Goal: Information Seeking & Learning: Find specific page/section

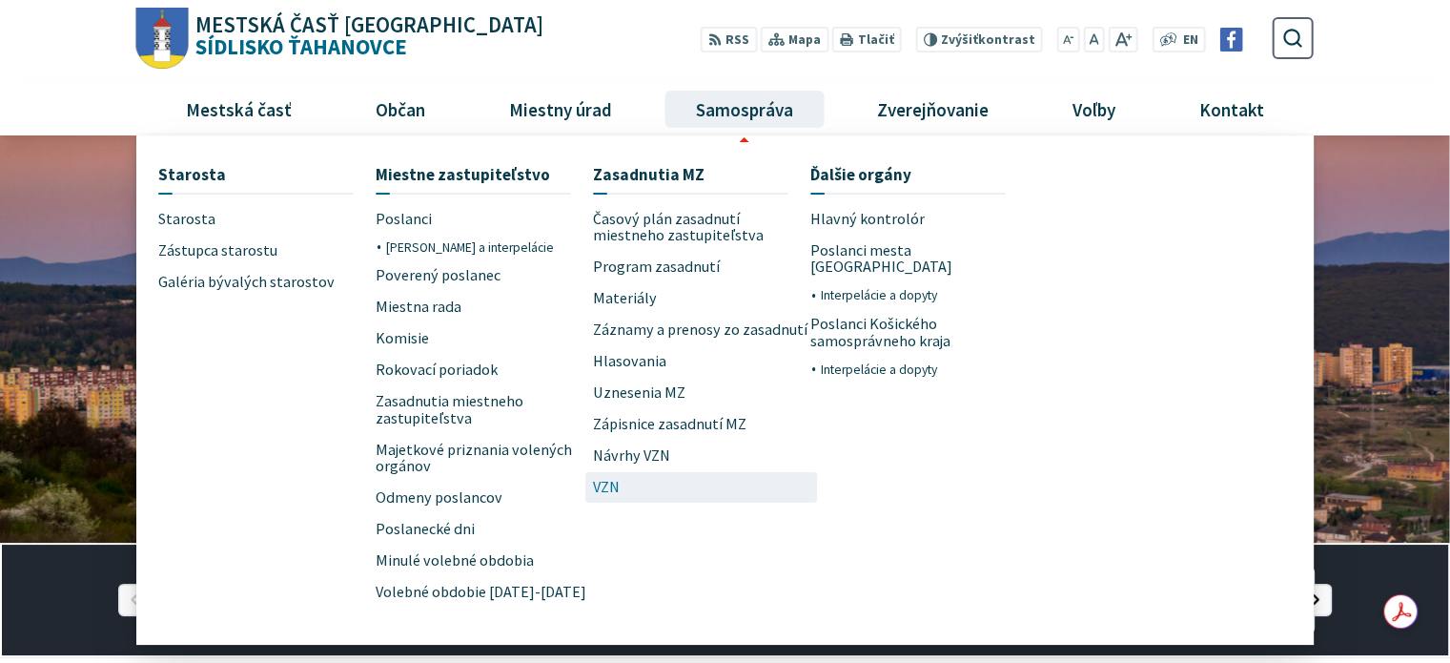
click at [626, 487] on link "VZN" at bounding box center [701, 487] width 217 height 31
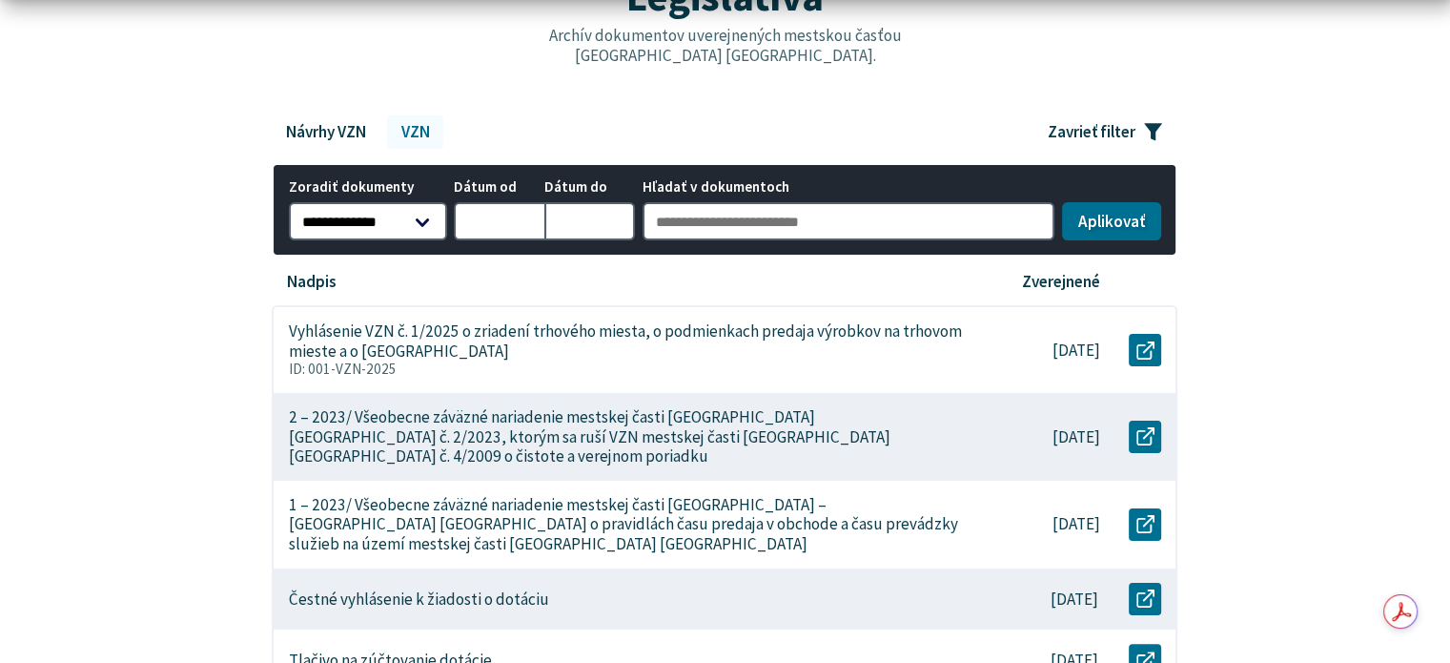
scroll to position [286, 0]
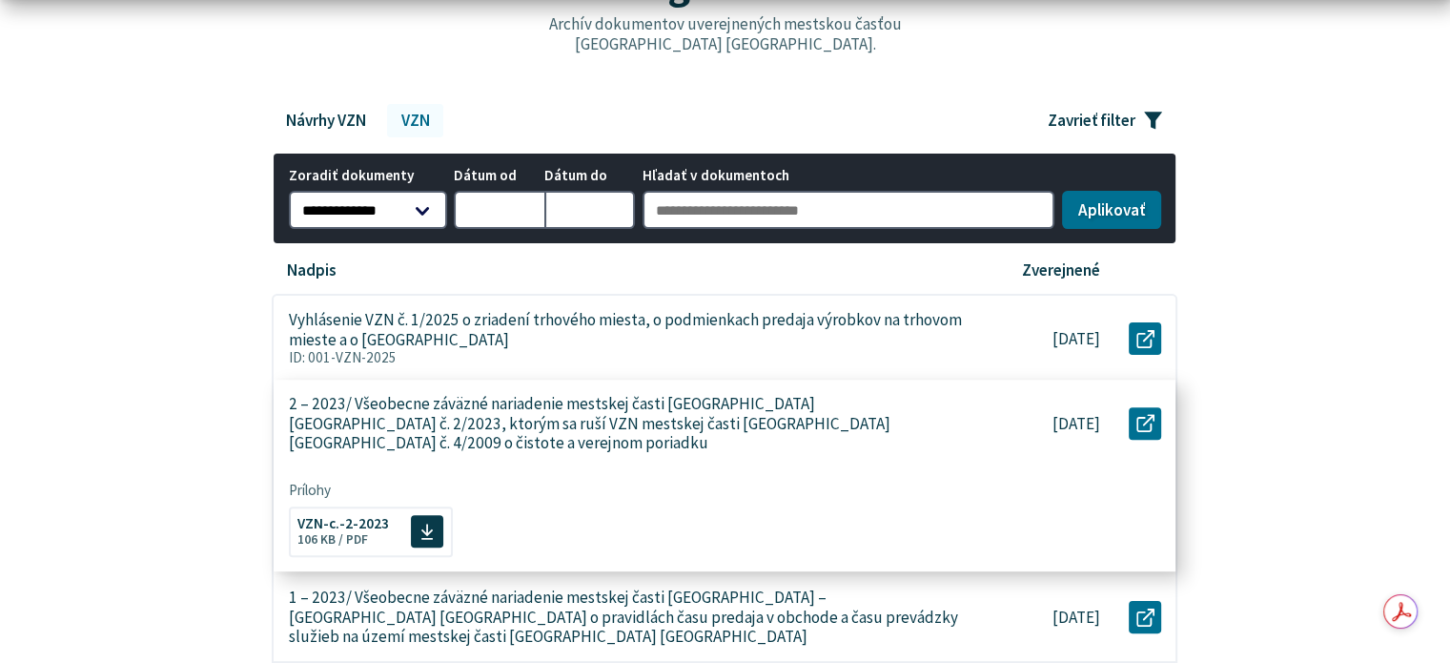
click at [653, 420] on p "2 – 2023/ Všeobecne záväzné nariadenie mestskej časti Košice-Sídlisko Ťahanovce…" at bounding box center [627, 423] width 676 height 59
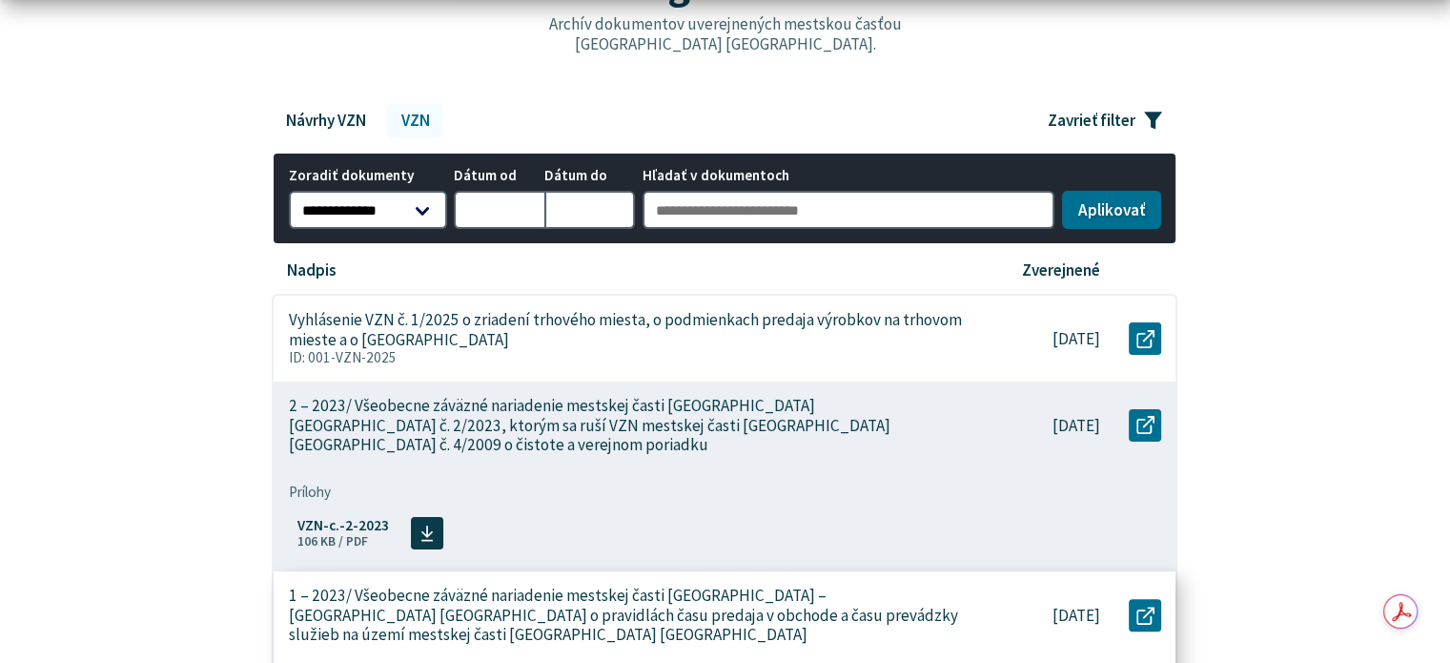
click at [469, 586] on p "1 – 2023/ Všeobecne záväzné nariadenie mestskej časti Košice – Sídlisko Ťahanov…" at bounding box center [627, 615] width 676 height 59
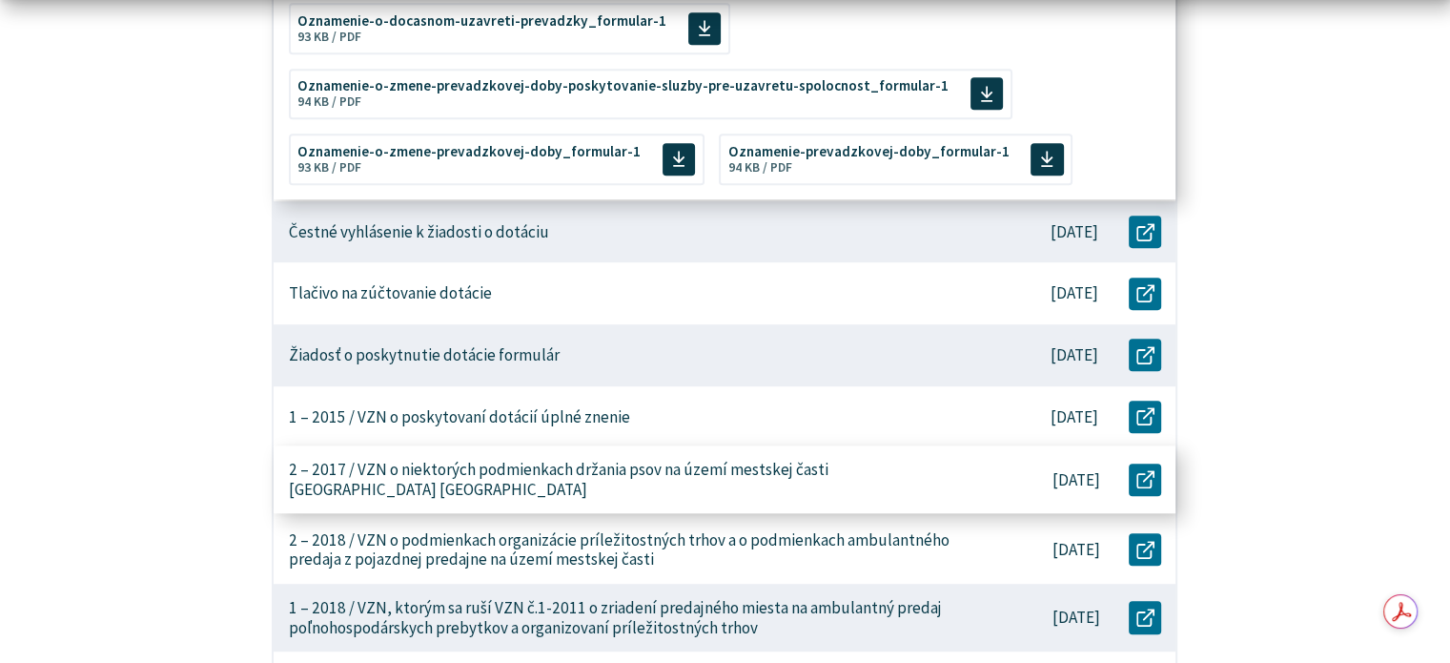
scroll to position [954, 0]
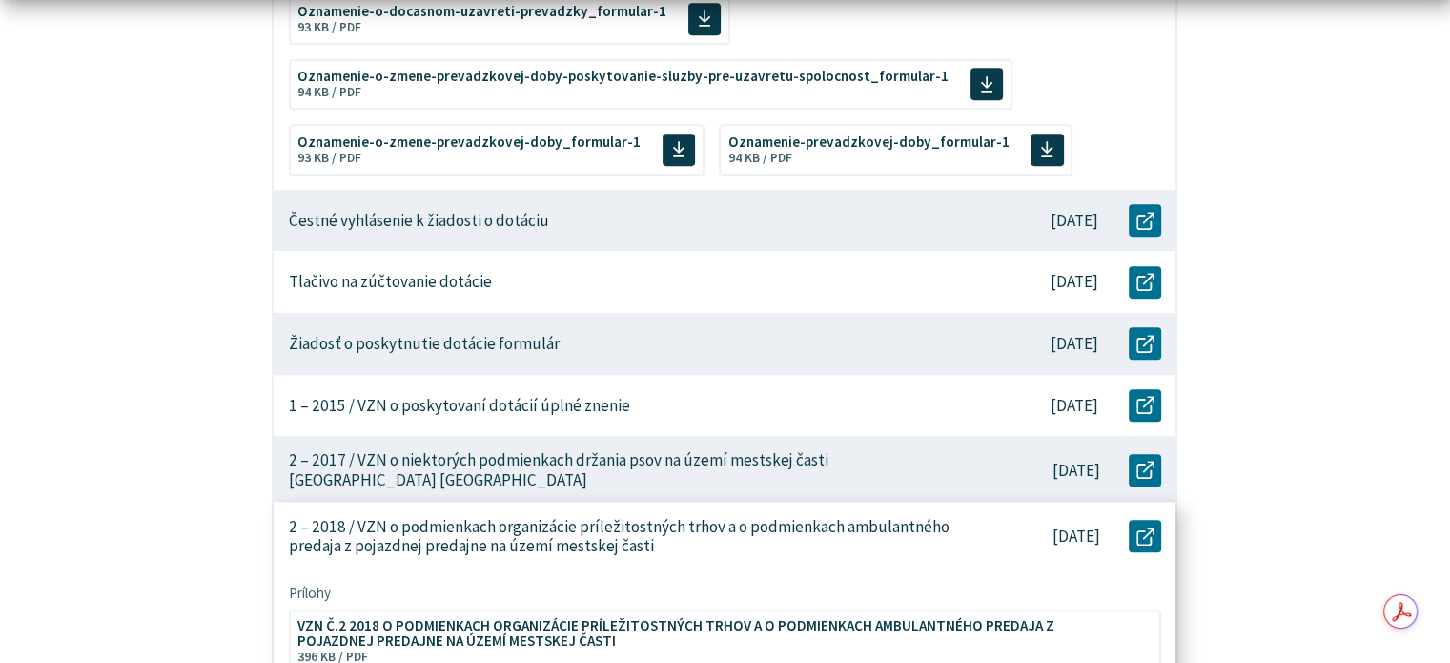
click at [689, 524] on p "2 – 2018 / VZN o podmienkach organizácie príležitostných trhov a o podmienkach …" at bounding box center [627, 536] width 676 height 39
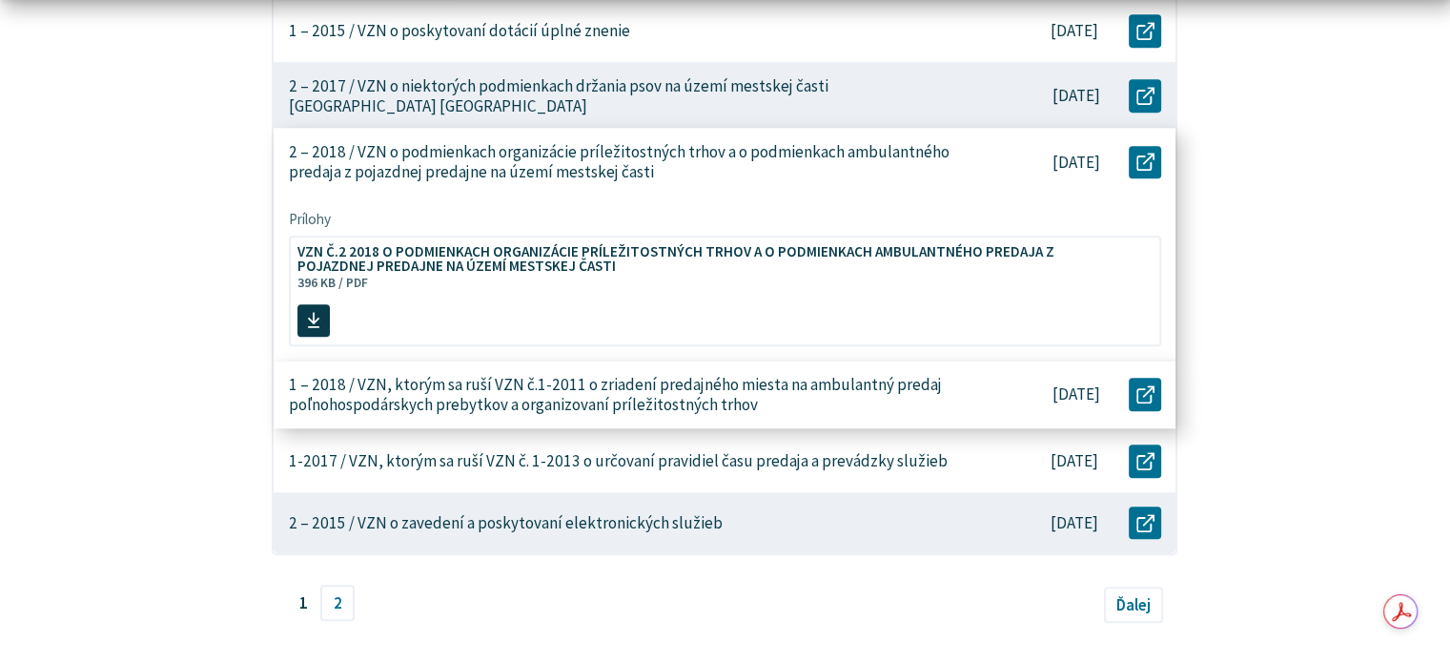
scroll to position [1144, 0]
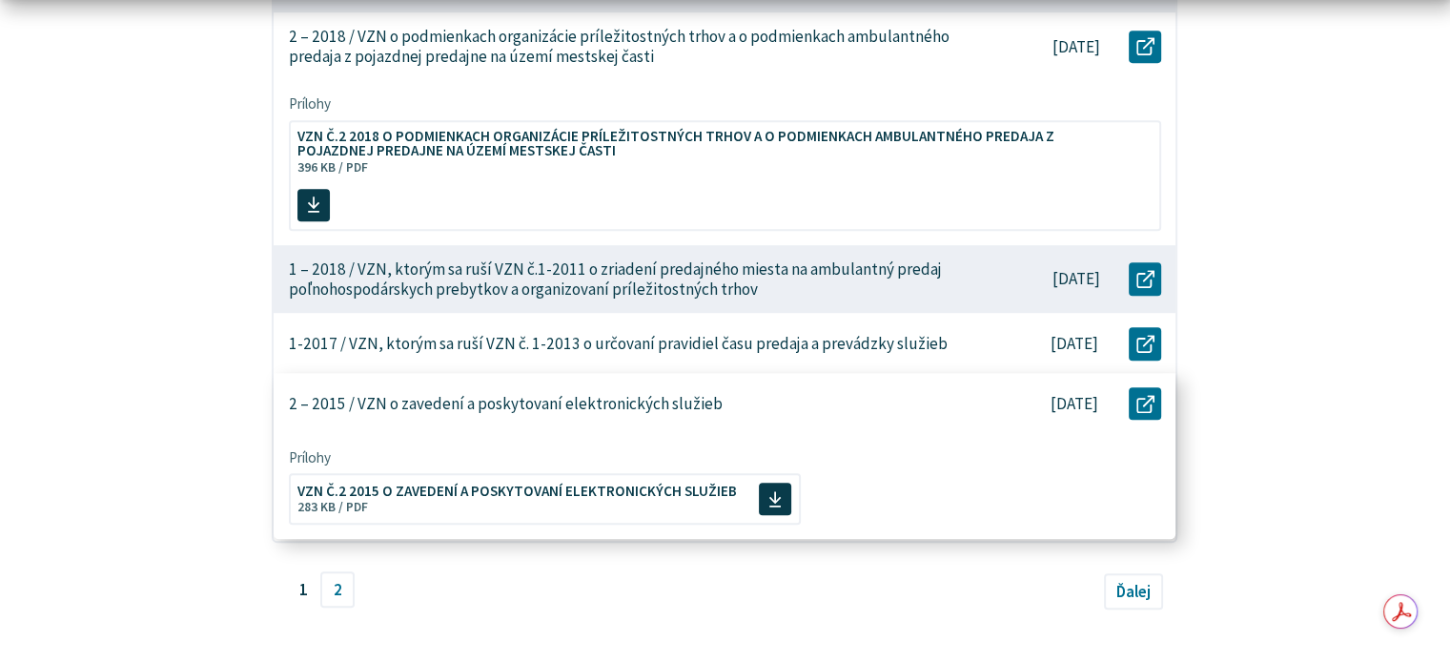
click at [755, 384] on div "2 – 2015 / VZN o zavedení a poskytovaní elektronických služieb" at bounding box center [625, 404] width 703 height 62
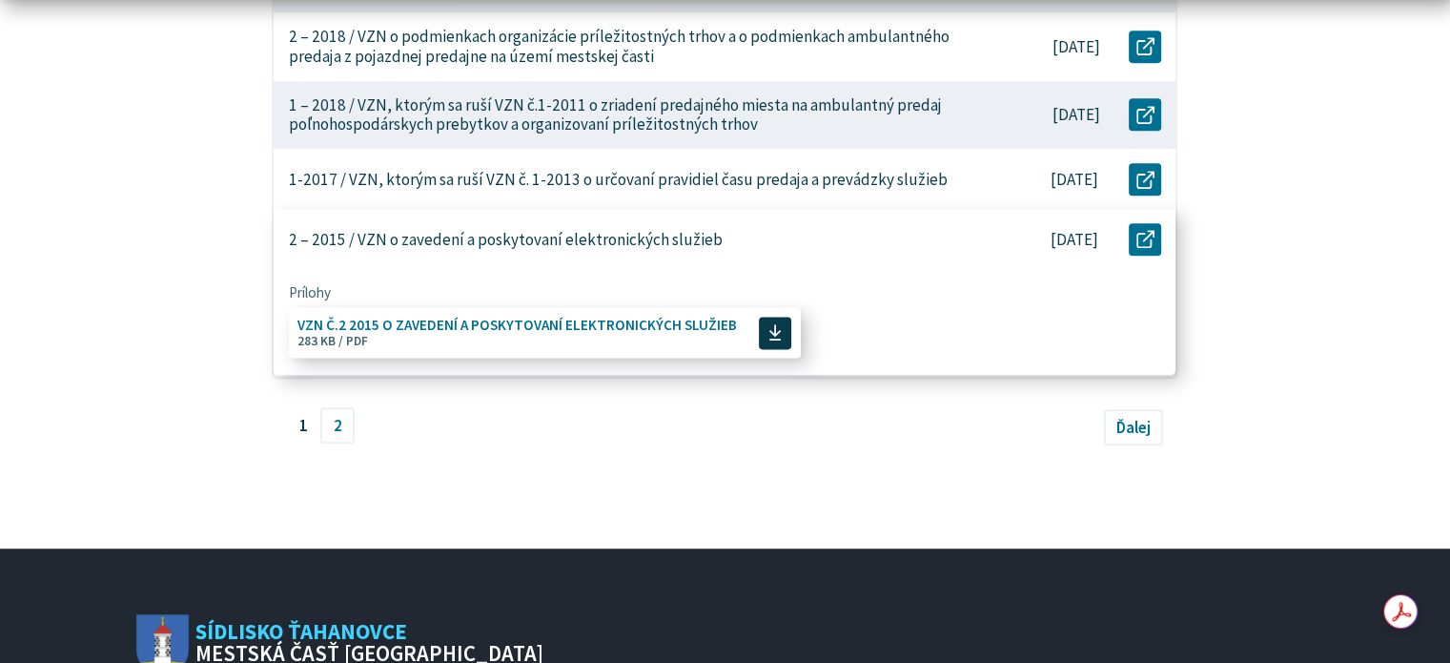
click at [507, 318] on span "VZN Č.2 2015 O ZAVEDENÍ A POSKYTOVANÍ ELEKTRONICKÝCH SLUŽIEB" at bounding box center [518, 325] width 440 height 14
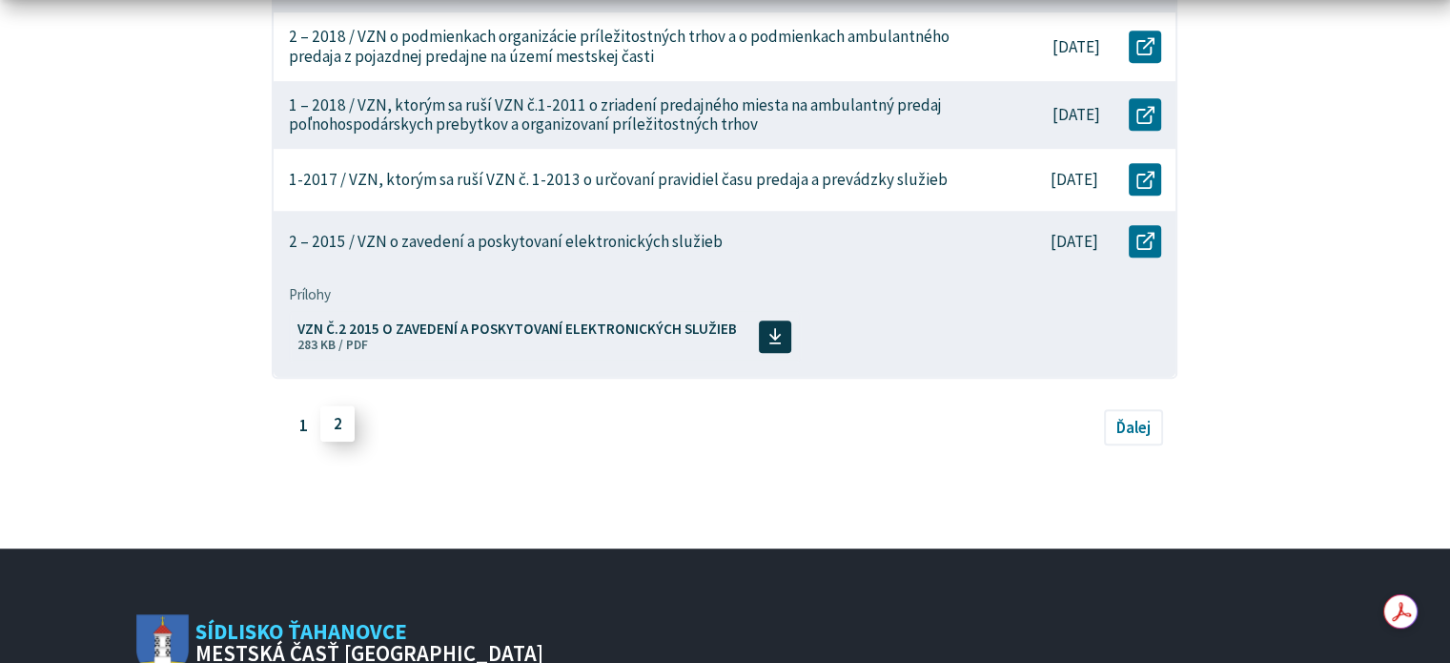
click at [339, 409] on link "2" at bounding box center [337, 423] width 34 height 36
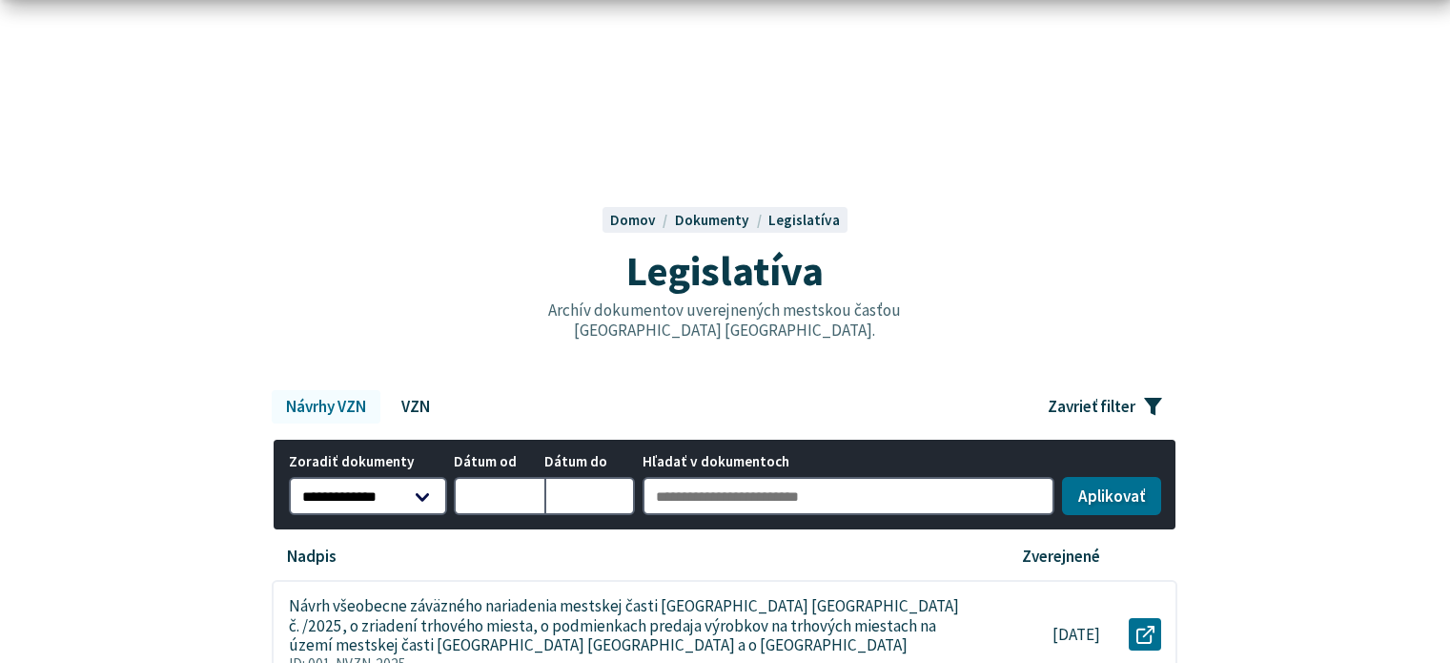
scroll to position [477, 0]
